Goal: Task Accomplishment & Management: Manage account settings

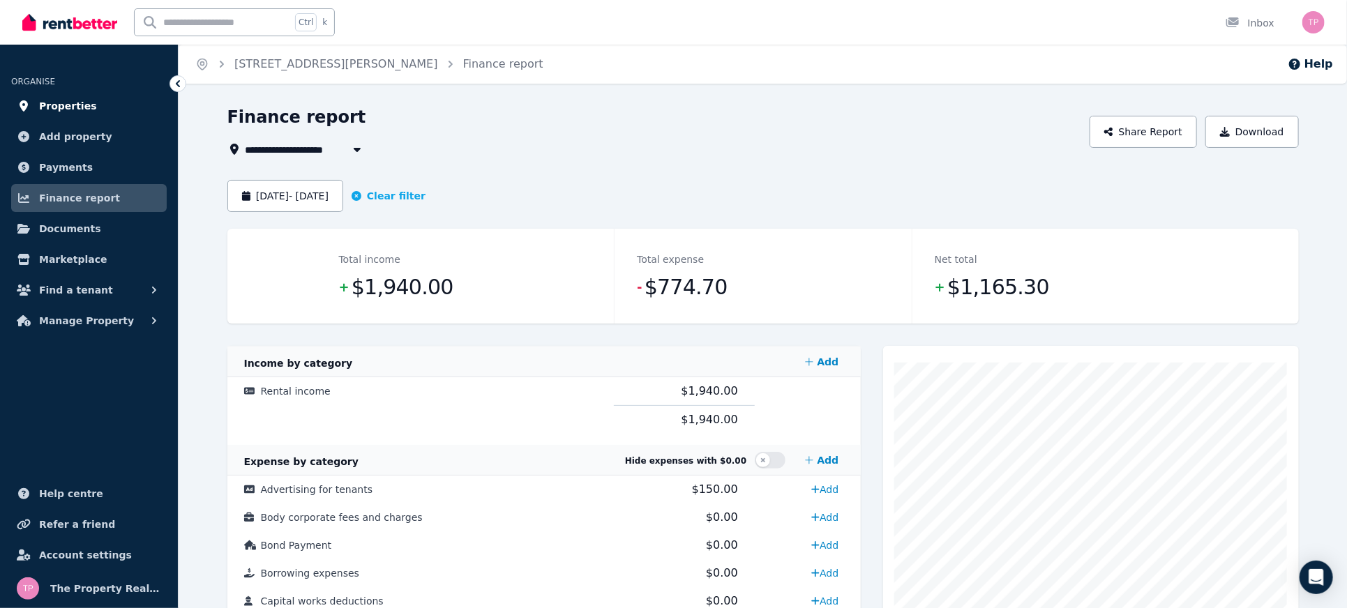
click at [66, 104] on span "Properties" at bounding box center [68, 106] width 58 height 17
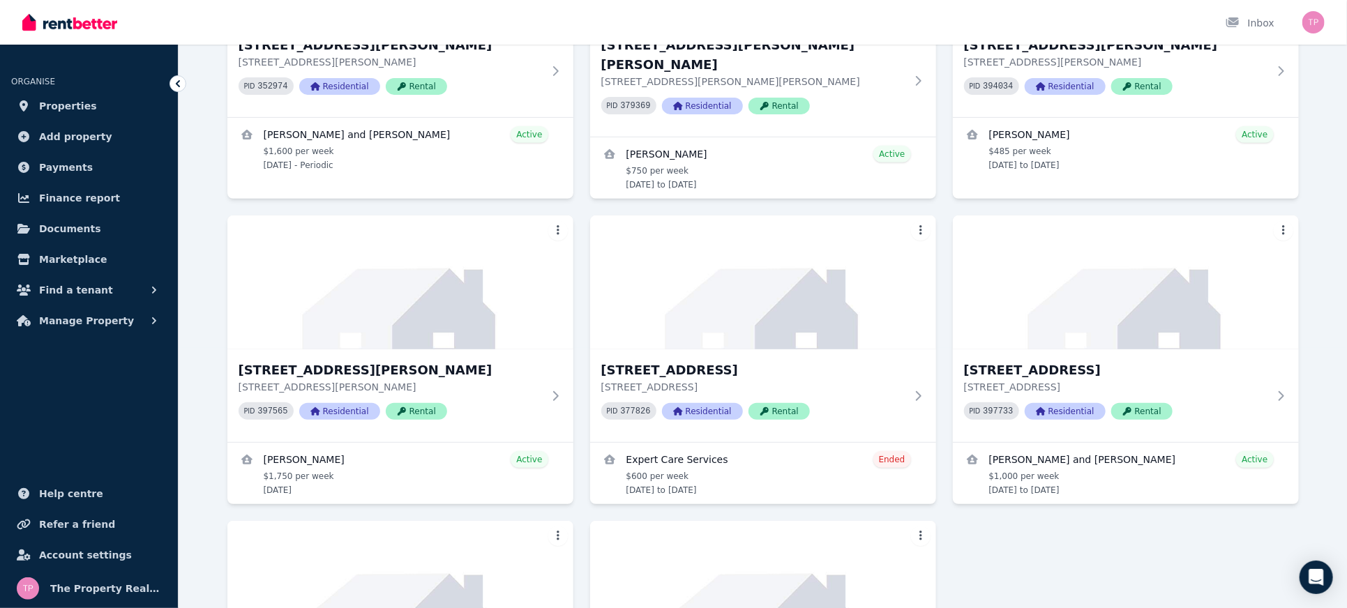
scroll to position [270, 0]
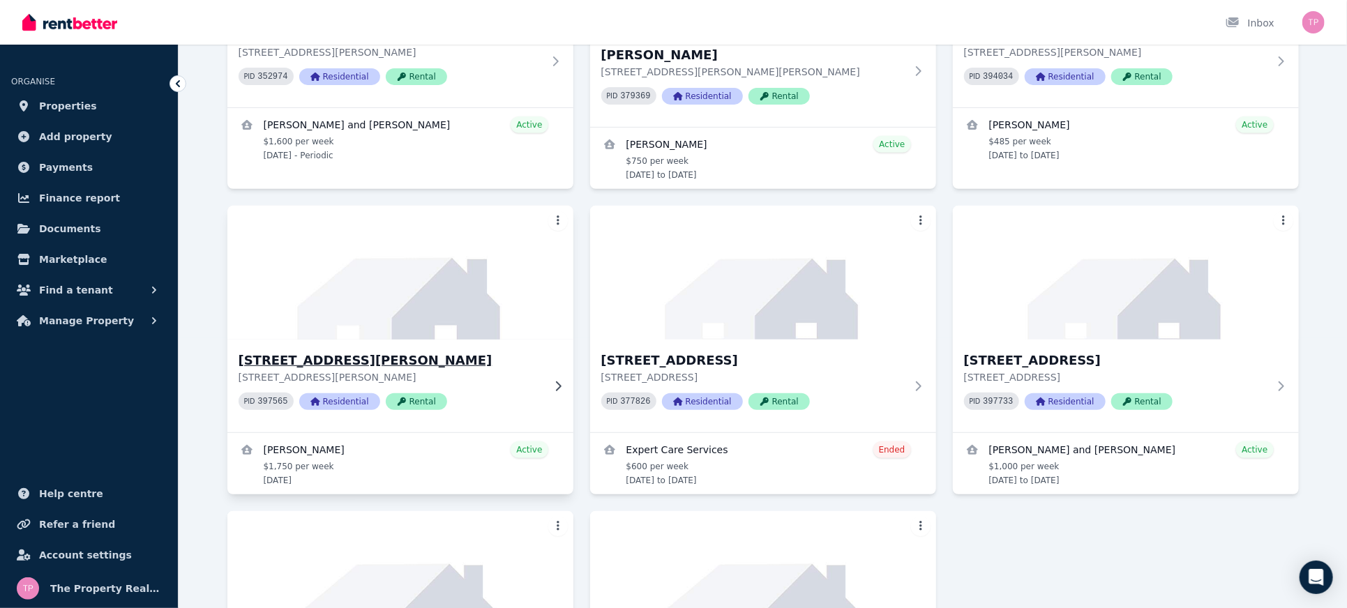
click at [402, 261] on img at bounding box center [399, 272] width 363 height 141
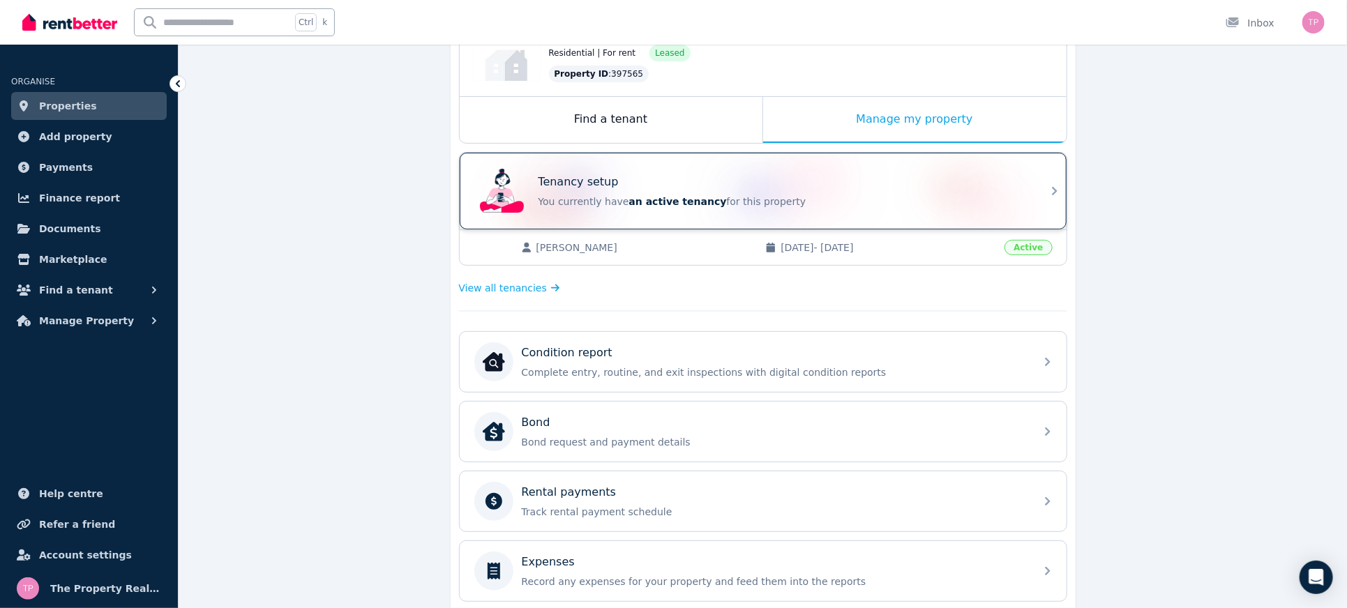
scroll to position [181, 0]
click at [1012, 184] on div "Tenancy setup" at bounding box center [783, 180] width 488 height 17
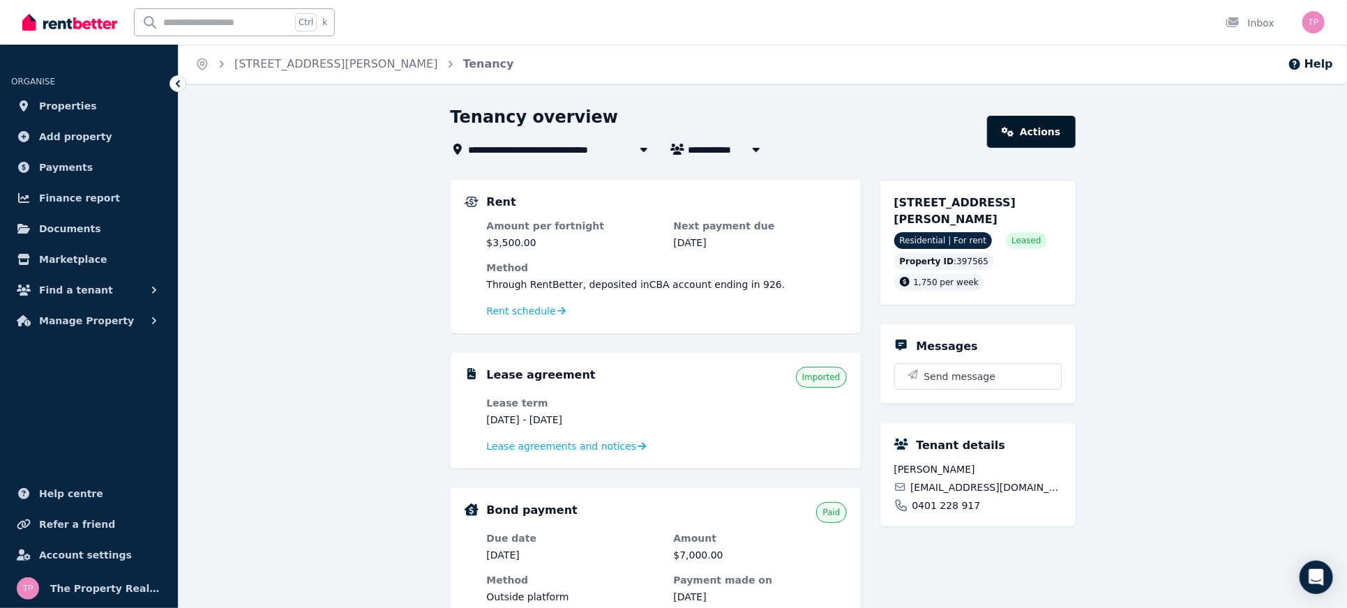
click at [1055, 128] on link "Actions" at bounding box center [1031, 132] width 88 height 32
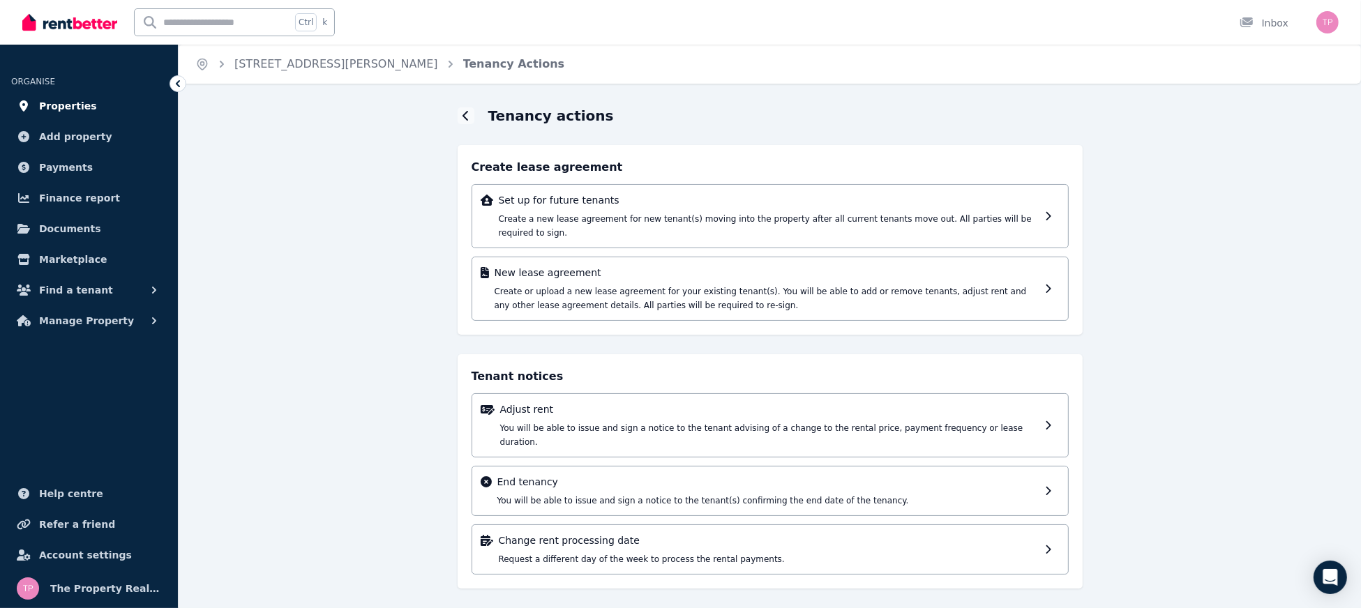
click at [57, 109] on span "Properties" at bounding box center [68, 106] width 58 height 17
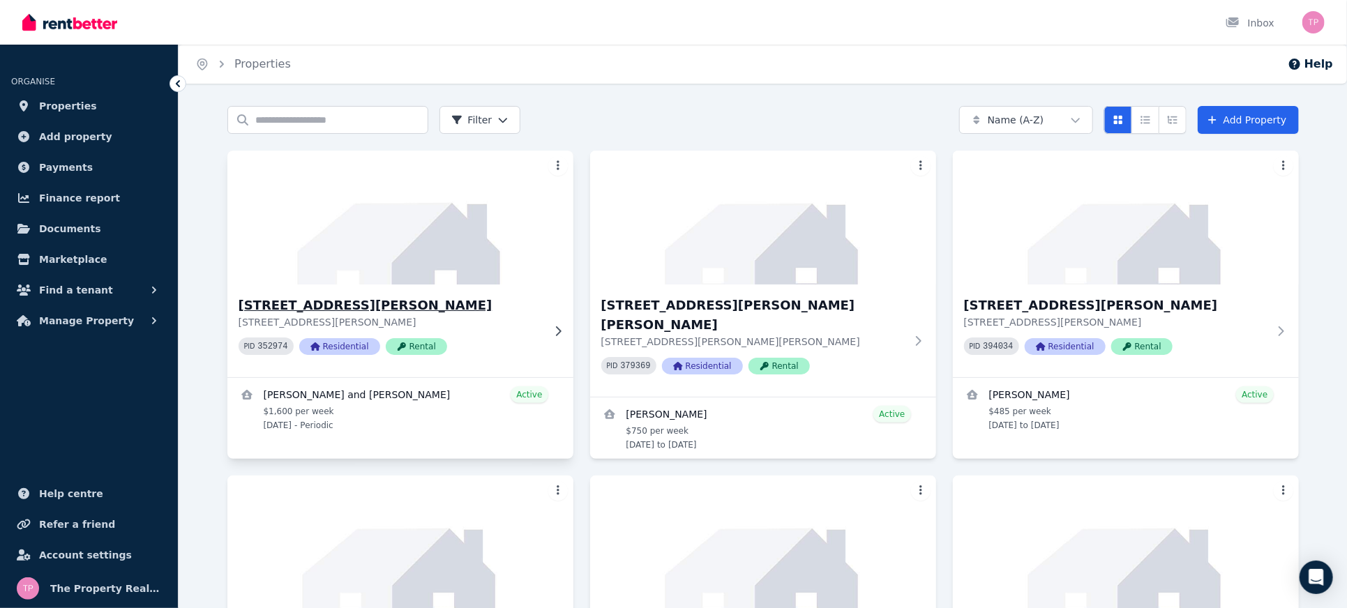
click at [324, 302] on h3 "[STREET_ADDRESS][PERSON_NAME]" at bounding box center [391, 306] width 304 height 20
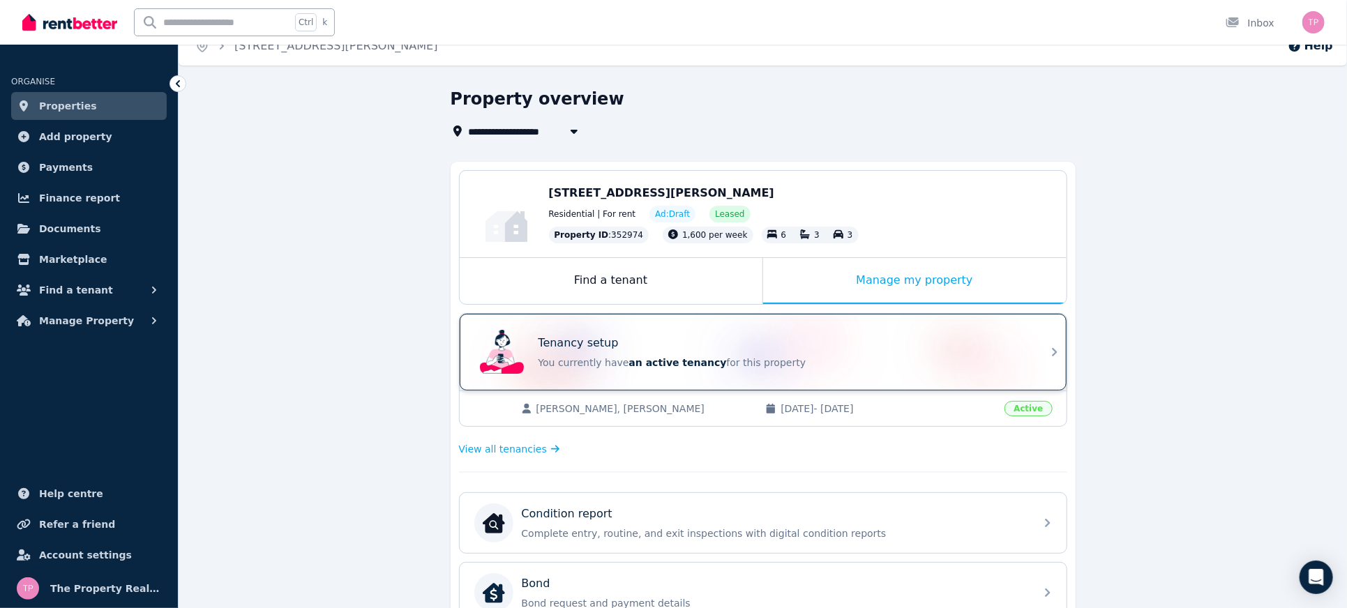
scroll to position [17, 0]
click at [1048, 361] on div "Tenancy setup You currently have an active tenancy for this property" at bounding box center [763, 353] width 607 height 77
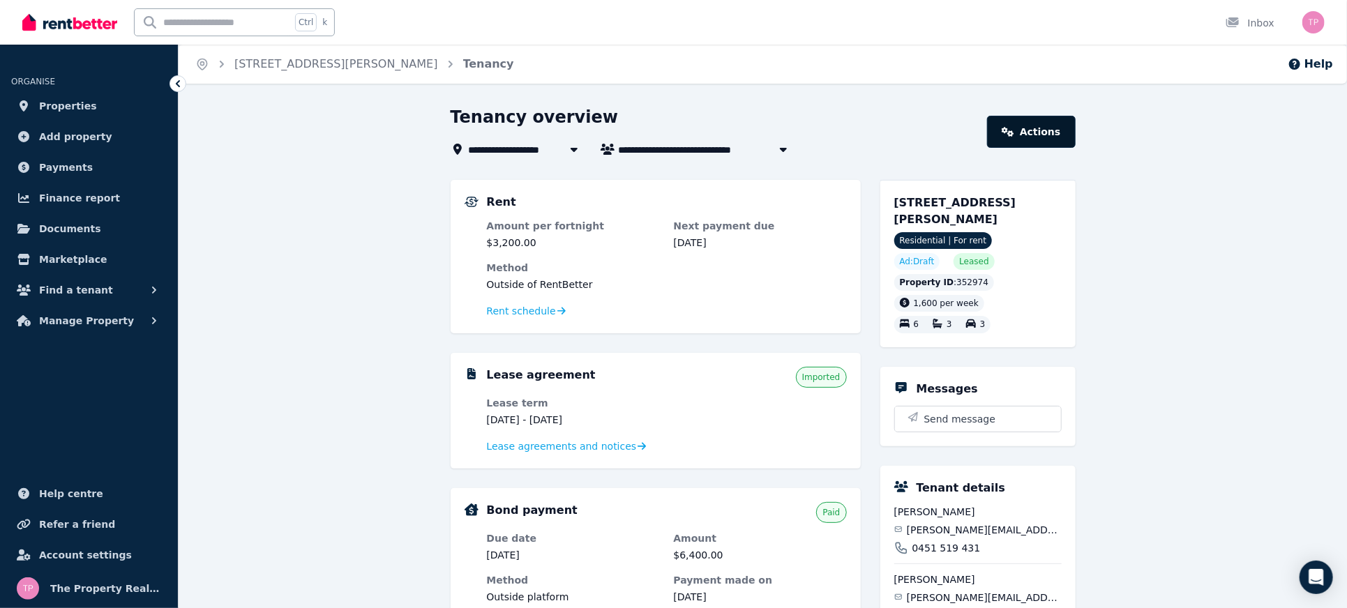
click at [1051, 125] on link "Actions" at bounding box center [1031, 132] width 88 height 32
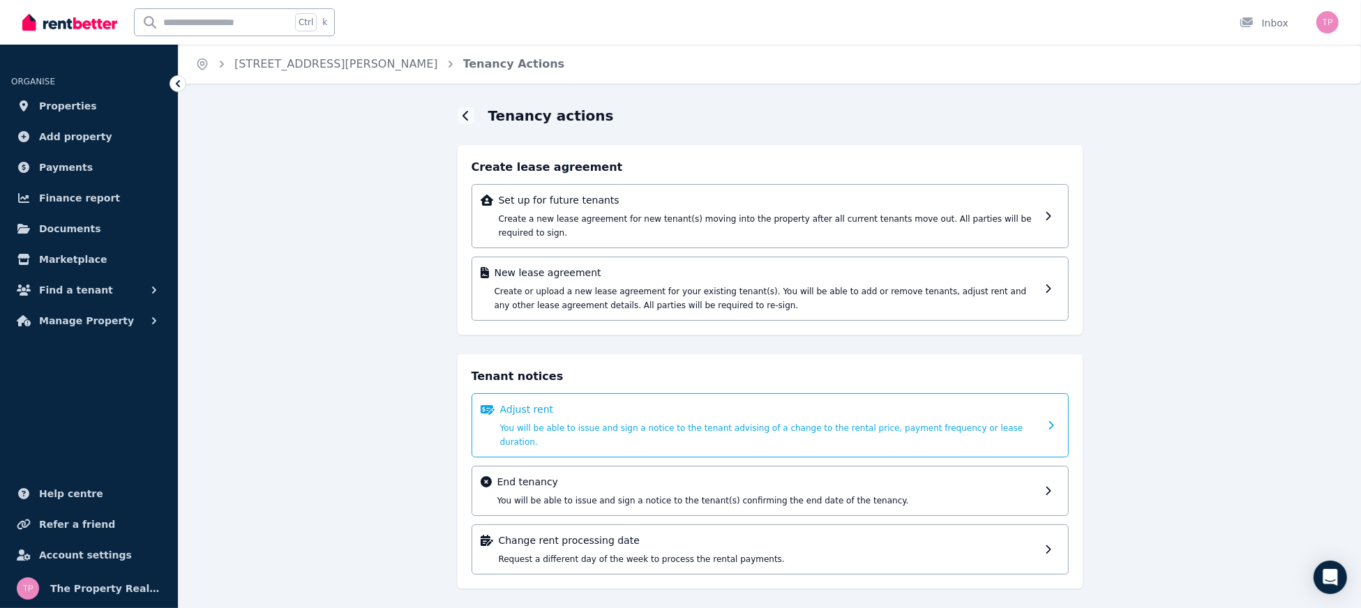
click at [575, 405] on div "Adjust rent You will be able to issue and sign a notice to the tenant advising …" at bounding box center [769, 425] width 539 height 46
select select "**********"
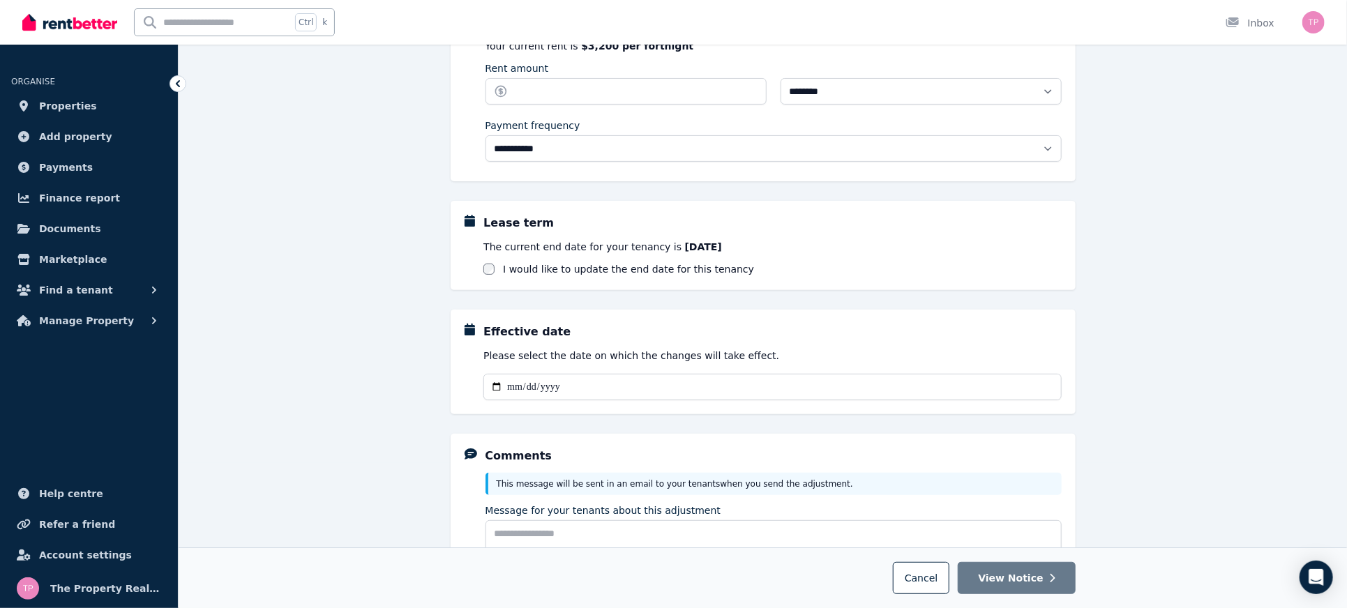
scroll to position [146, 0]
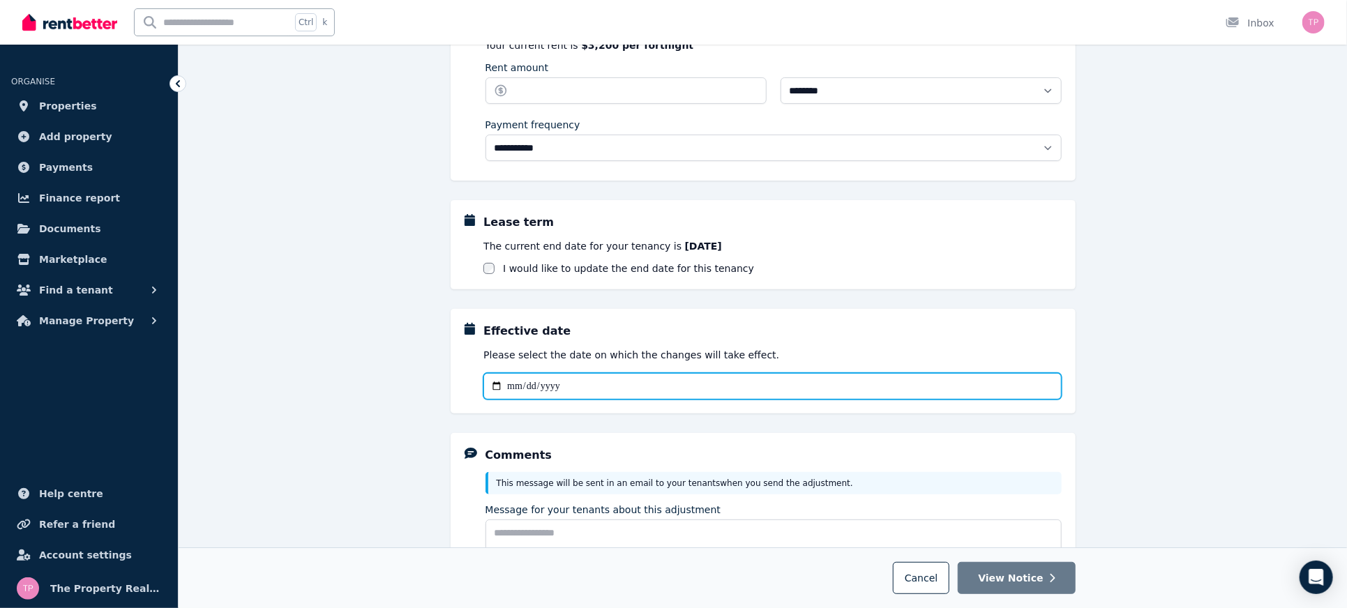
click at [545, 379] on input "Effective date" at bounding box center [772, 386] width 578 height 27
click at [601, 388] on input "Effective date" at bounding box center [772, 386] width 578 height 27
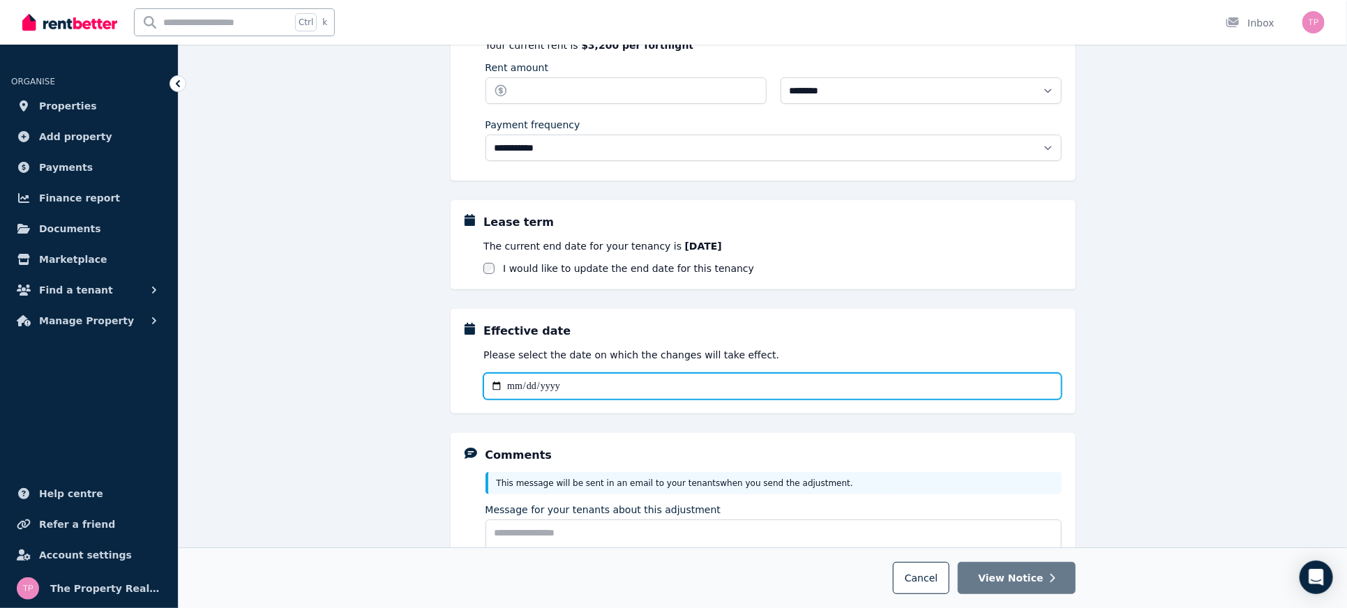
click at [491, 382] on input "Effective date" at bounding box center [772, 386] width 578 height 27
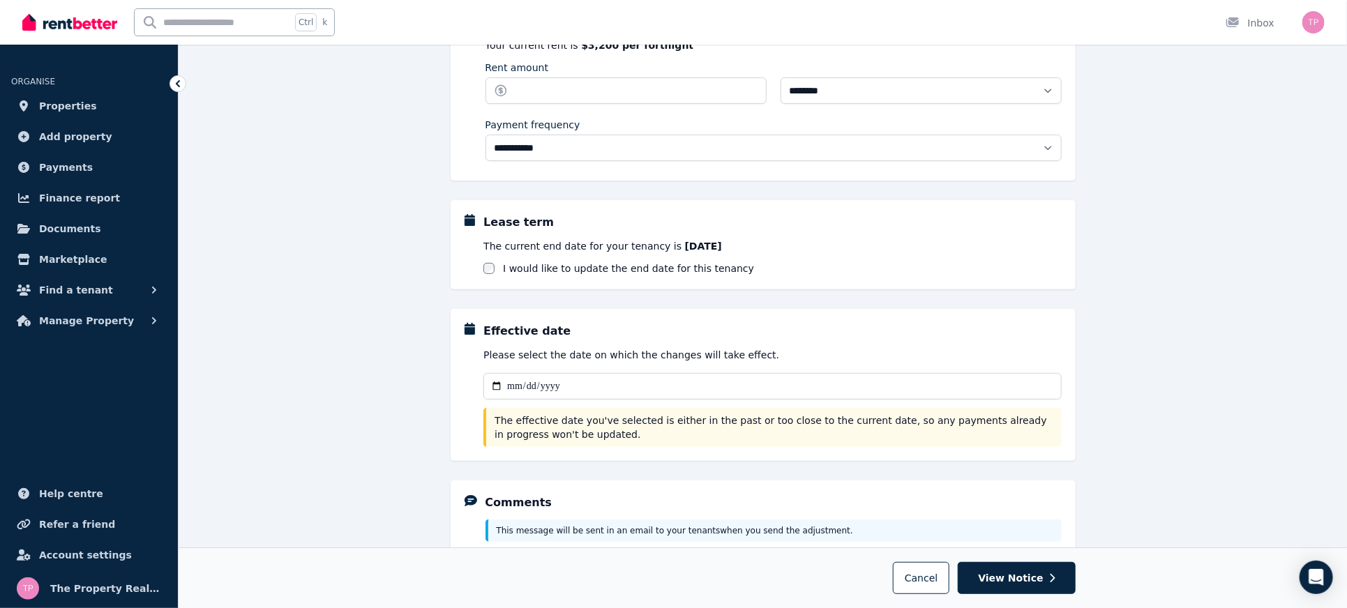
type input "**********"
click at [695, 365] on div "**********" at bounding box center [772, 397] width 578 height 99
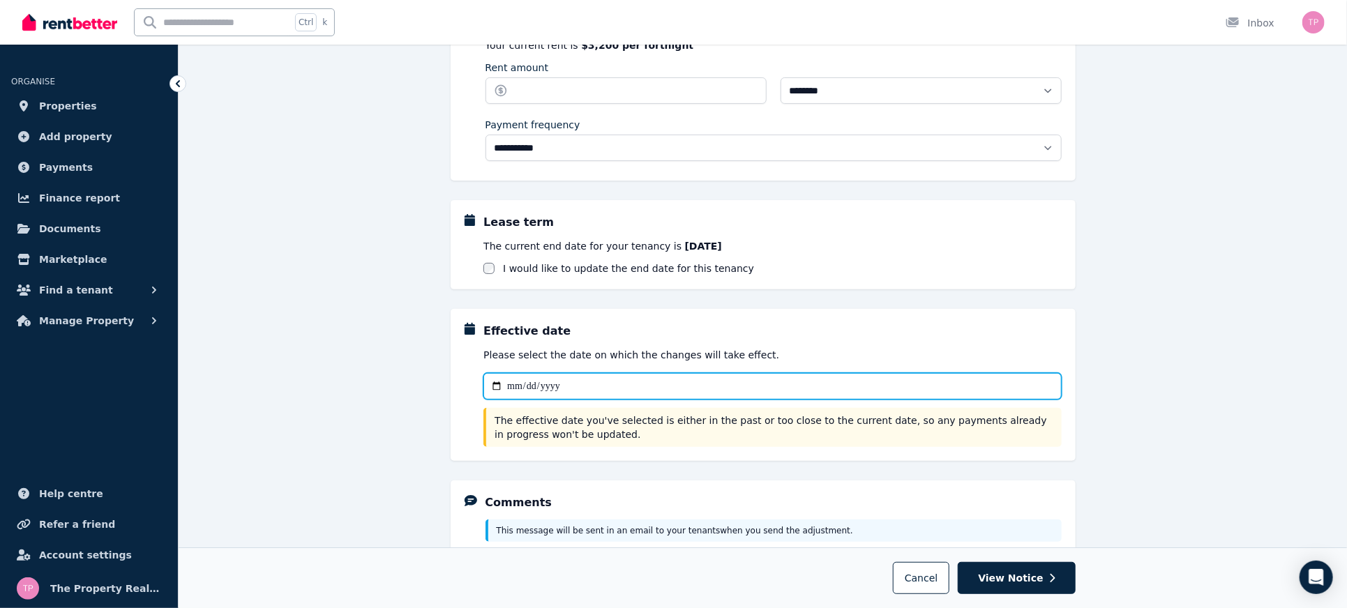
click at [686, 389] on input "**********" at bounding box center [772, 386] width 578 height 27
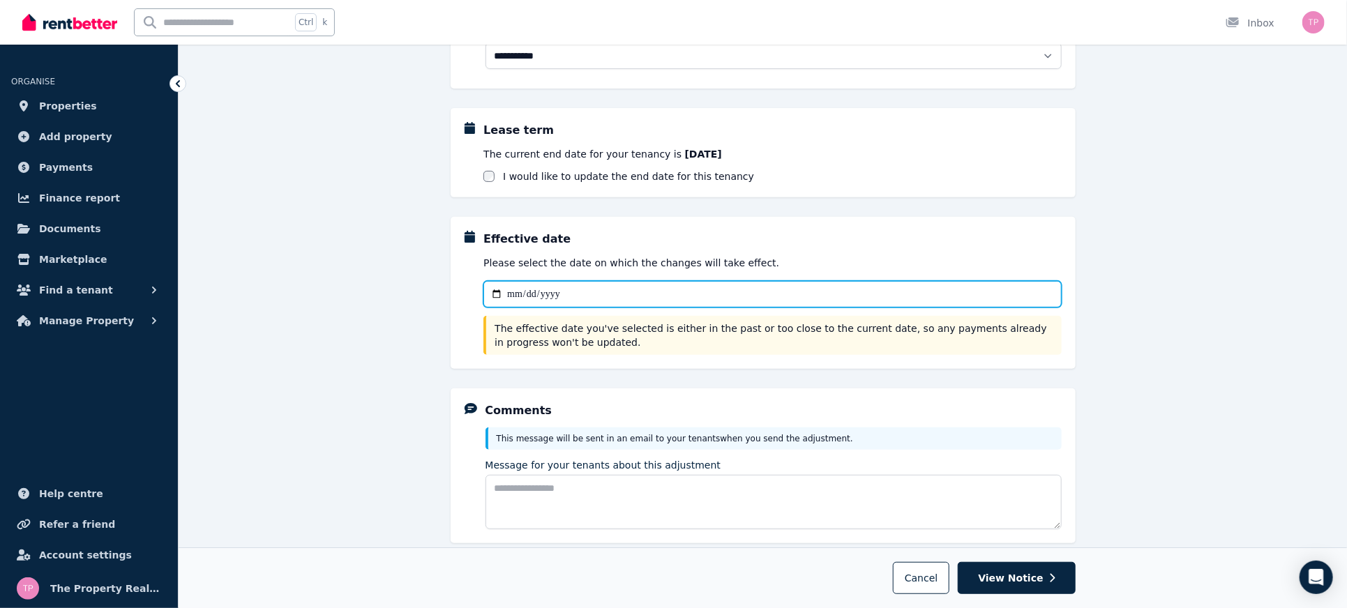
scroll to position [233, 0]
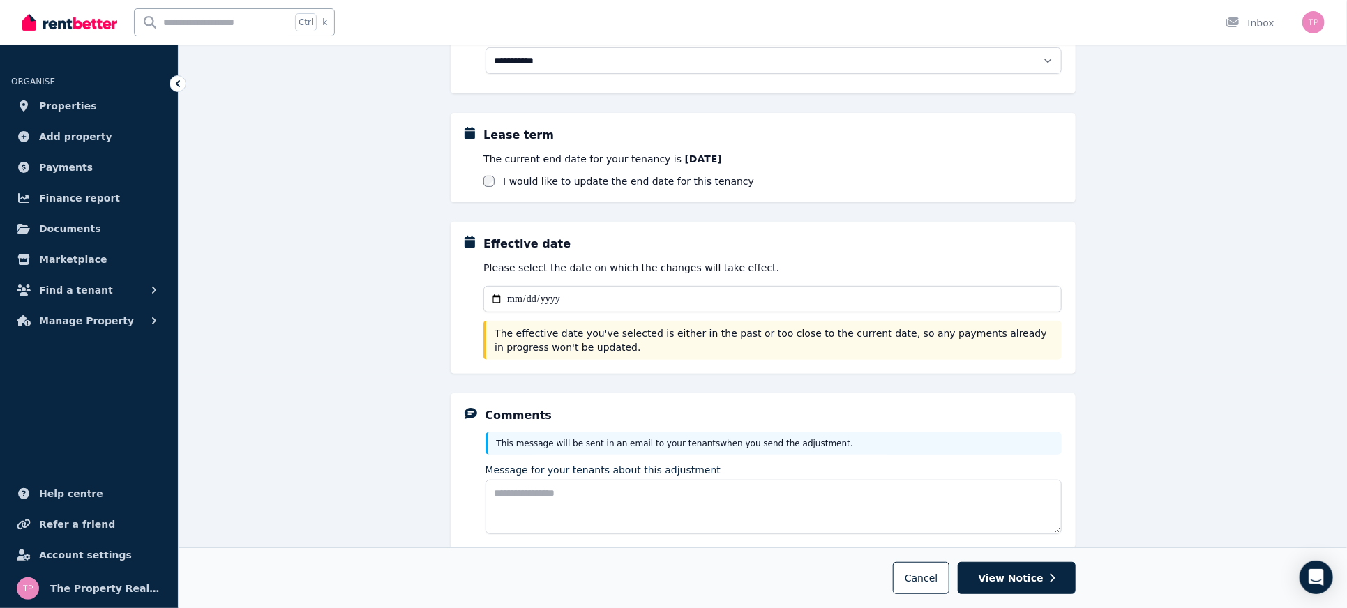
click at [873, 337] on p "The effective date you've selected is either in the past or too close to the cu…" at bounding box center [774, 340] width 558 height 28
